Goal: Navigation & Orientation: Find specific page/section

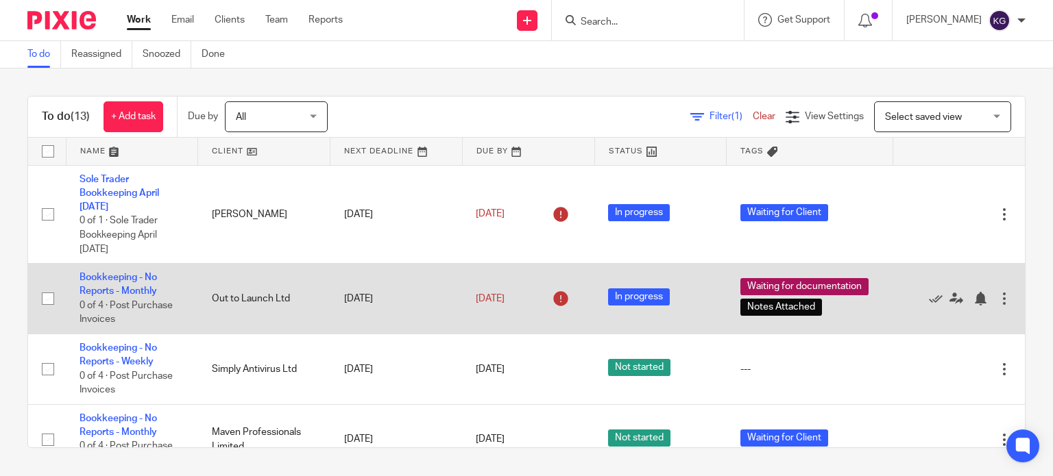
click at [102, 286] on td "Bookkeeping - No Reports - Monthly 0 of 4 · Post Purchase Invoices" at bounding box center [132, 299] width 132 height 71
click at [147, 288] on link "Bookkeeping - No Reports - Monthly" at bounding box center [117, 284] width 77 height 23
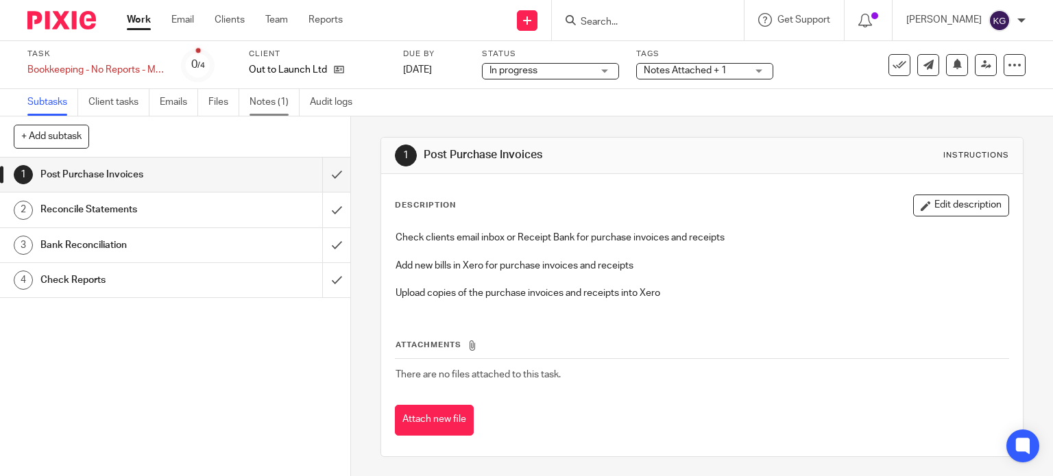
click at [263, 107] on link "Notes (1)" at bounding box center [274, 102] width 50 height 27
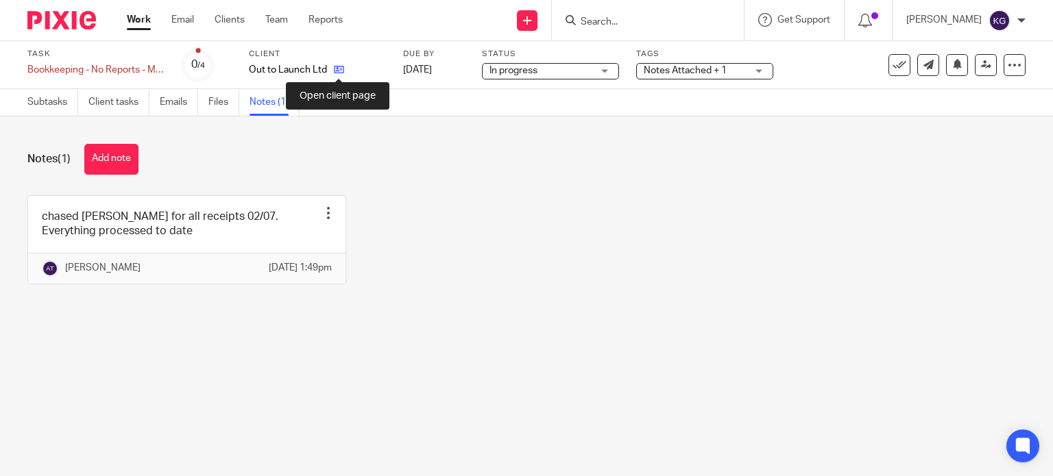
click at [334, 68] on icon at bounding box center [339, 69] width 10 height 10
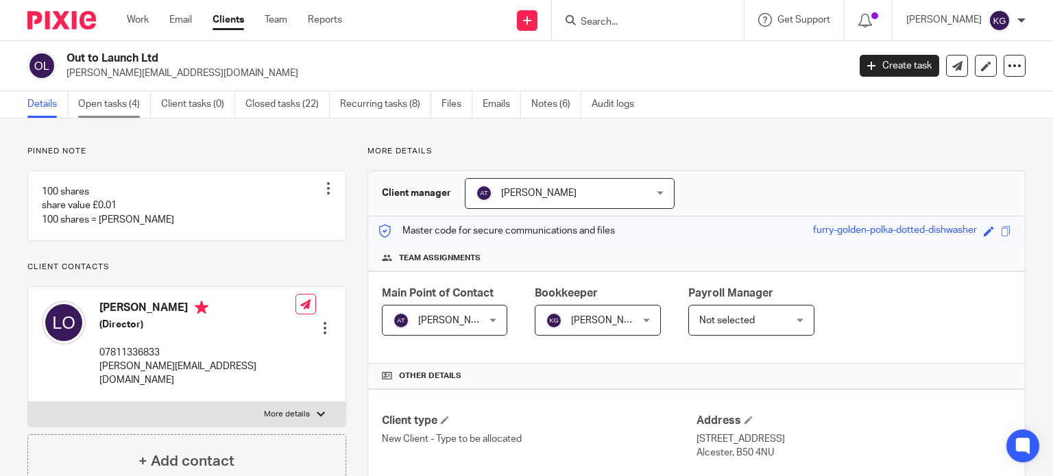
click at [115, 98] on link "Open tasks (4)" at bounding box center [114, 104] width 73 height 27
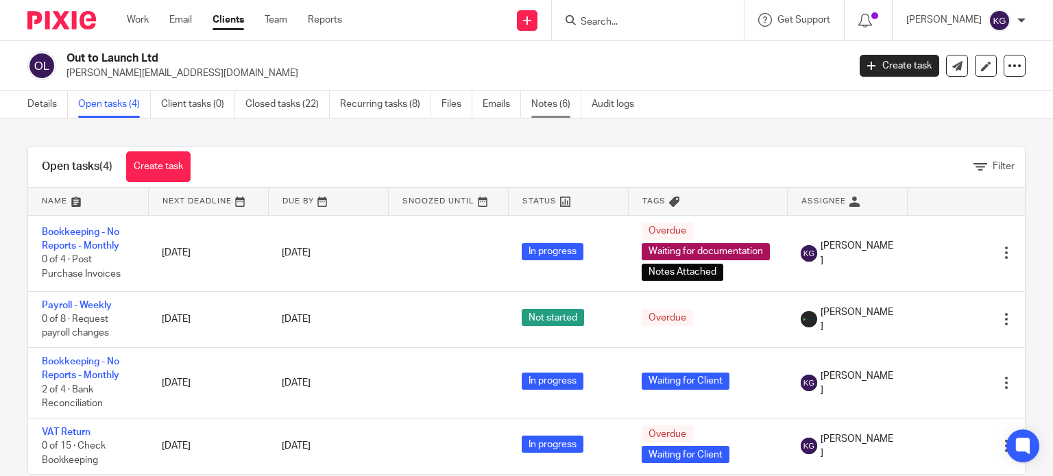
click at [534, 101] on link "Notes (6)" at bounding box center [556, 104] width 50 height 27
